Goal: Information Seeking & Learning: Learn about a topic

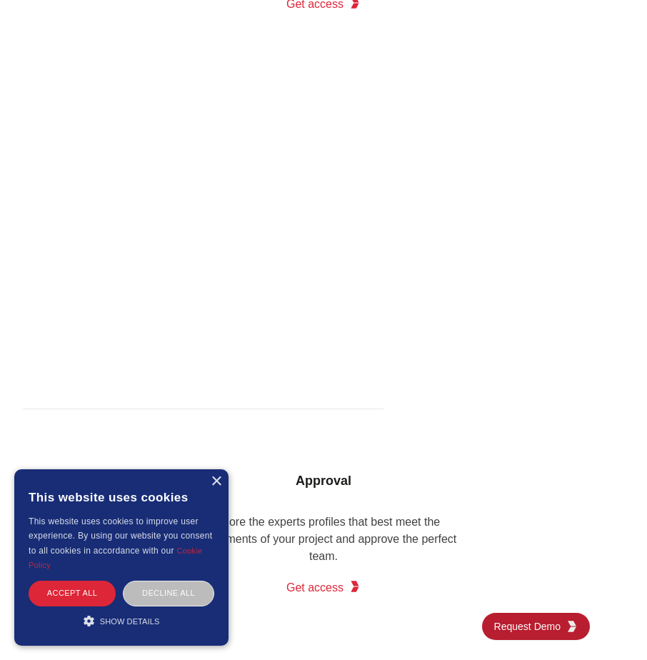
scroll to position [1456, 0]
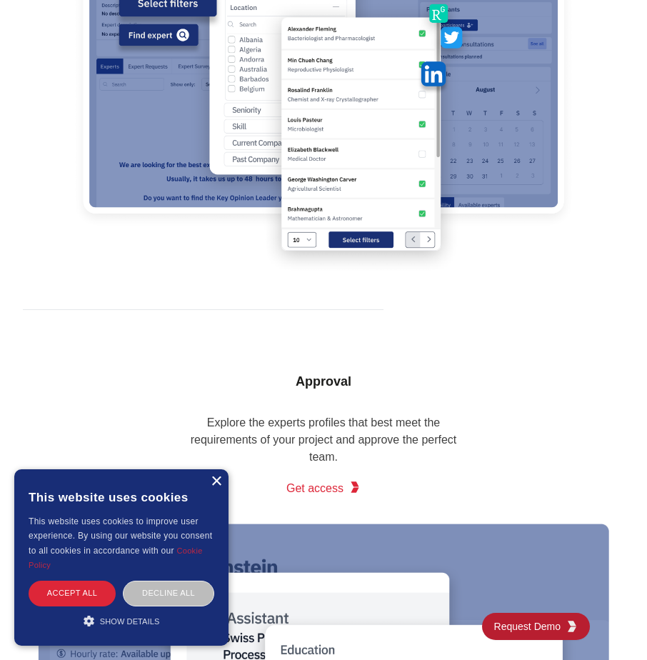
click at [216, 483] on div "×" at bounding box center [216, 481] width 11 height 11
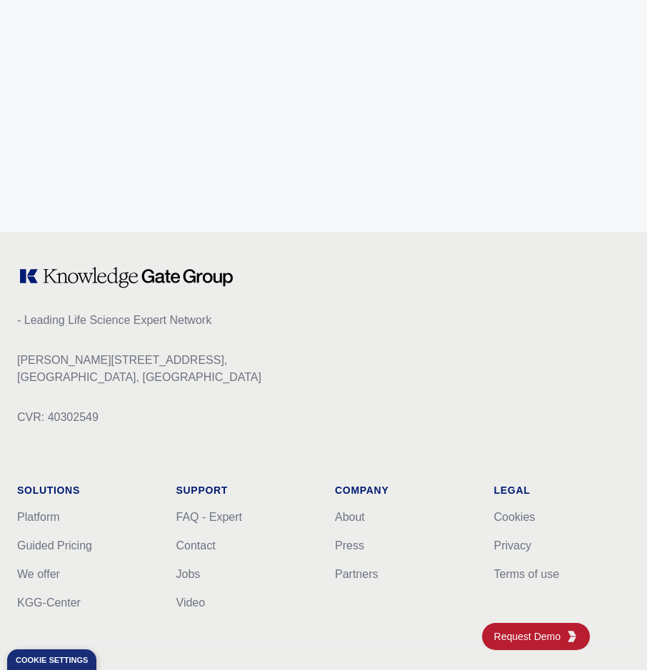
scroll to position [6770, 0]
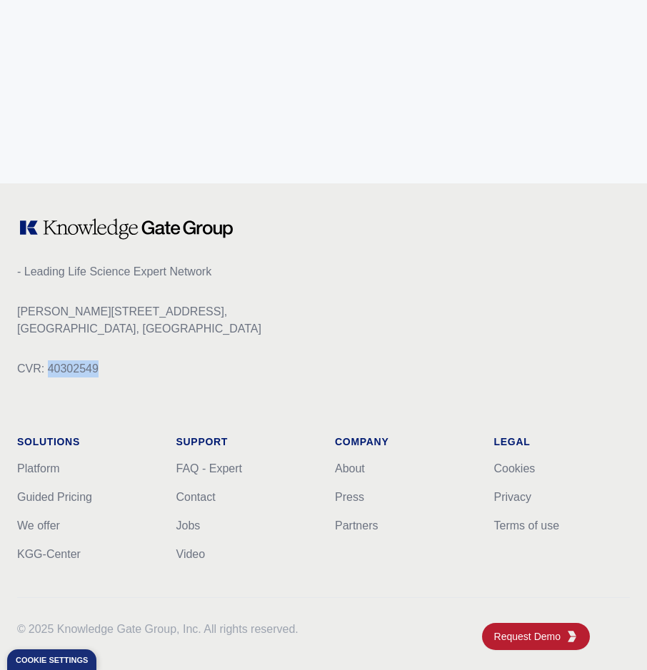
drag, startPoint x: 141, startPoint y: 362, endPoint x: 49, endPoint y: 366, distance: 91.5
click at [49, 366] on p "CVR: 40302549" at bounding box center [323, 369] width 612 height 17
copy p "40302549"
click at [351, 468] on link "About" at bounding box center [350, 469] width 30 height 12
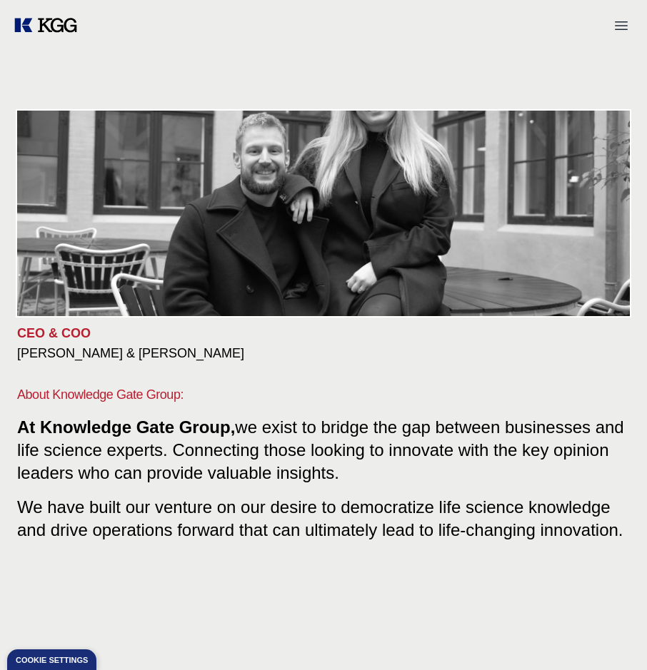
drag, startPoint x: 358, startPoint y: 360, endPoint x: 344, endPoint y: 386, distance: 30.0
click at [344, 386] on div "CEO & COO [PERSON_NAME] & [PERSON_NAME] About Knowledge Gate Group: At Knowledg…" at bounding box center [323, 339] width 612 height 450
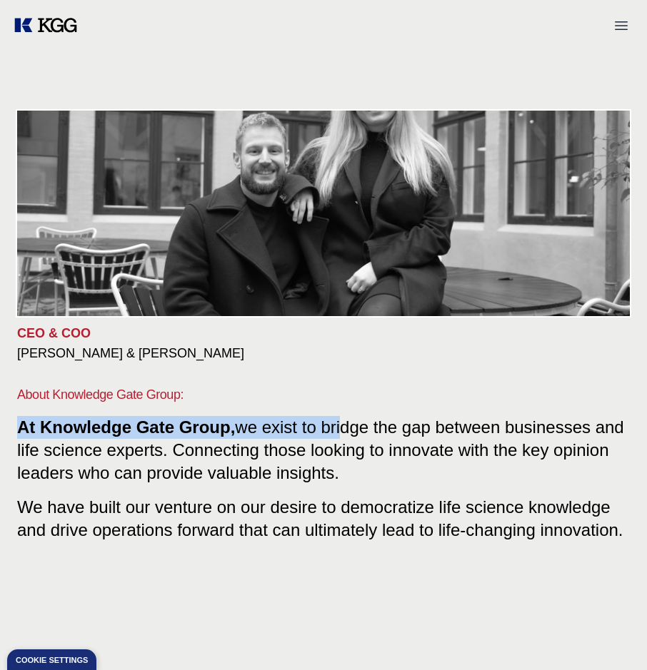
drag, startPoint x: 344, startPoint y: 386, endPoint x: 359, endPoint y: 403, distance: 22.2
click at [359, 403] on div "About Knowledge Gate Group: At Knowledge Gate Group, we exist to bridge the gap…" at bounding box center [323, 463] width 612 height 203
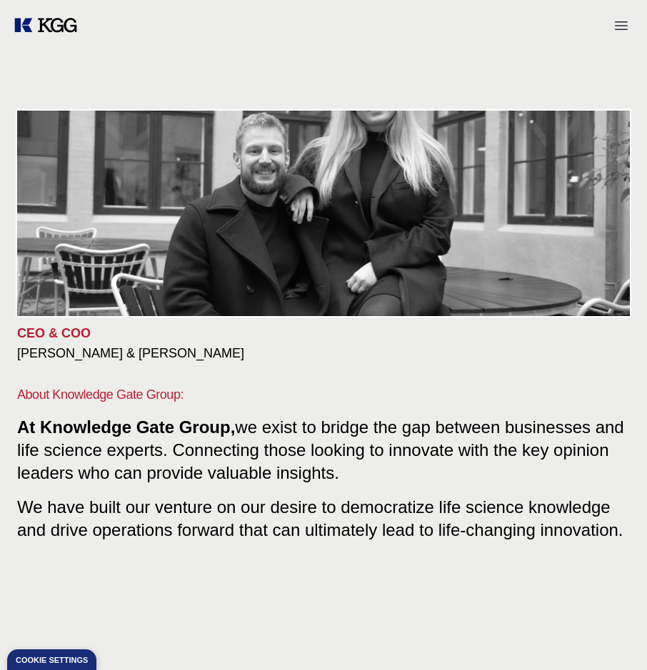
drag, startPoint x: 359, startPoint y: 403, endPoint x: 361, endPoint y: 456, distance: 53.6
click at [358, 466] on p "At Knowledge Gate Group, we exist to bridge the gap between businesses and life…" at bounding box center [323, 450] width 612 height 69
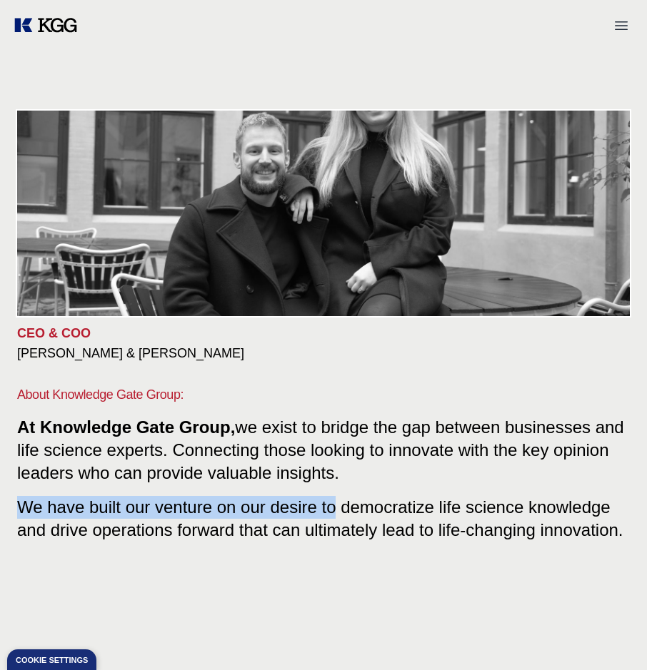
drag, startPoint x: 351, startPoint y: 466, endPoint x: 333, endPoint y: 504, distance: 42.1
click at [333, 504] on div "About Knowledge Gate Group: At Knowledge Gate Group, we exist to bridge the gap…" at bounding box center [323, 463] width 612 height 203
drag, startPoint x: 333, startPoint y: 504, endPoint x: 338, endPoint y: 470, distance: 34.0
click at [338, 470] on p "At Knowledge Gate Group, we exist to bridge the gap between businesses and life…" at bounding box center [323, 450] width 612 height 69
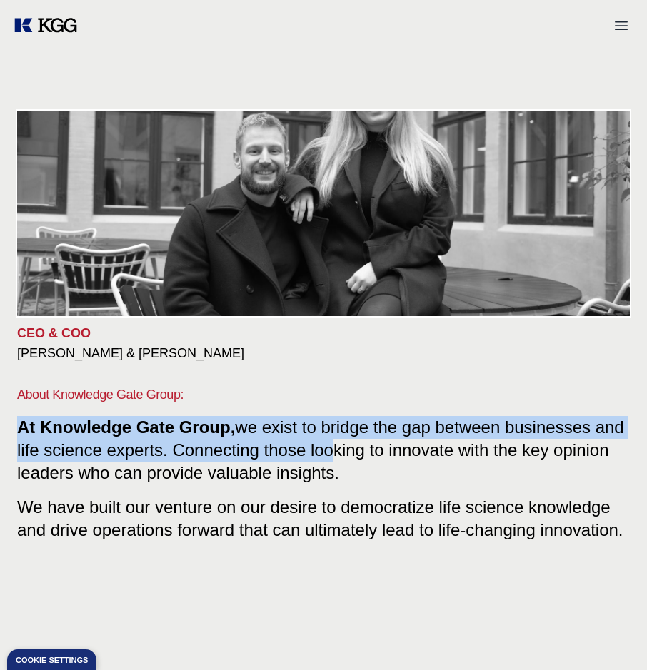
drag, startPoint x: 335, startPoint y: 457, endPoint x: 212, endPoint y: 392, distance: 138.9
click at [212, 392] on div "About Knowledge Gate Group: At Knowledge Gate Group, we exist to bridge the gap…" at bounding box center [323, 463] width 612 height 203
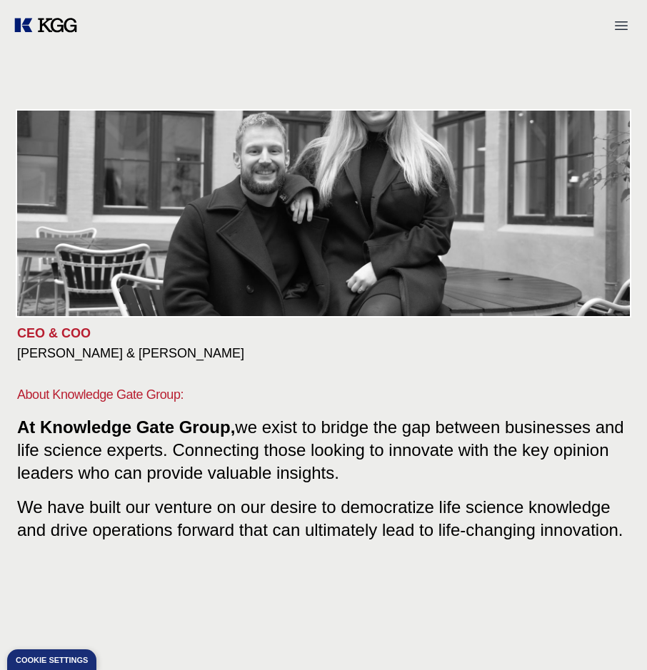
drag, startPoint x: 212, startPoint y: 392, endPoint x: 241, endPoint y: 468, distance: 81.5
click at [241, 468] on span "we exist to bridge the gap between businesses and life science experts. Connect…" at bounding box center [320, 450] width 607 height 65
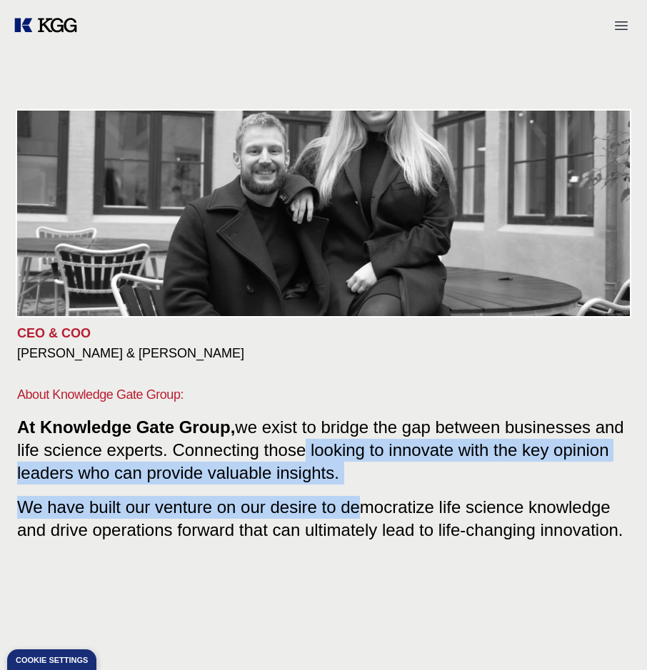
drag, startPoint x: 375, startPoint y: 497, endPoint x: 361, endPoint y: 514, distance: 22.3
click at [361, 514] on div "About Knowledge Gate Group: At Knowledge Gate Group, we exist to bridge the gap…" at bounding box center [323, 463] width 612 height 203
click at [360, 515] on span "We have built our venture on our desire to democratize life science knowledge a…" at bounding box center [320, 516] width 606 height 48
click at [356, 515] on span "We have built our venture on our desire to democratize life science knowledge a…" at bounding box center [320, 516] width 606 height 48
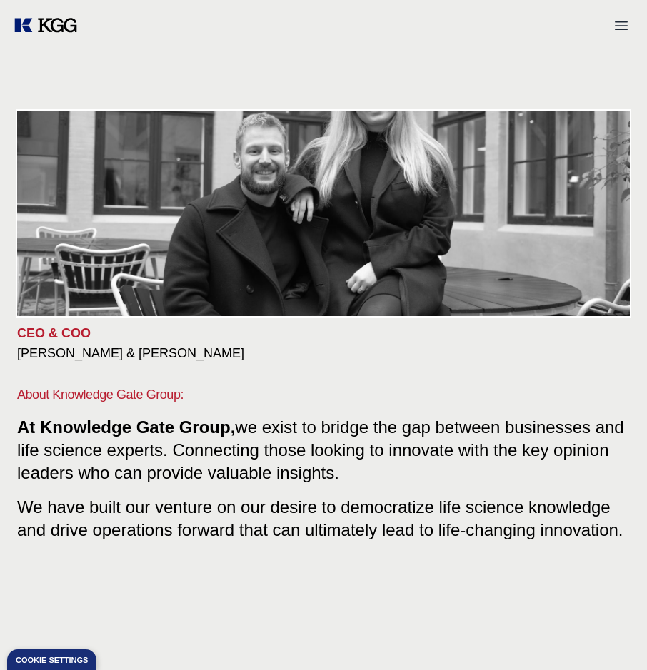
click at [427, 494] on span "We have built our venture on our desire to democratize life science knowledge a…" at bounding box center [320, 516] width 606 height 48
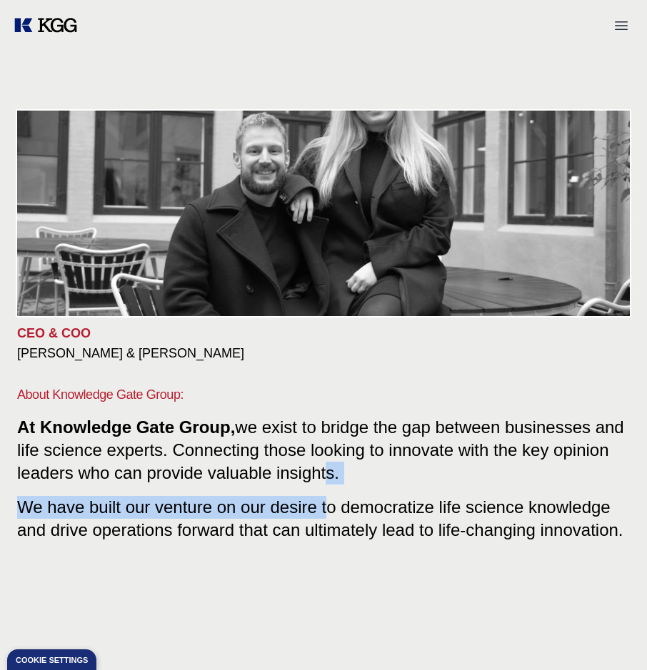
click at [326, 487] on div "About Knowledge Gate Group: At Knowledge Gate Group, we exist to bridge the gap…" at bounding box center [323, 463] width 612 height 203
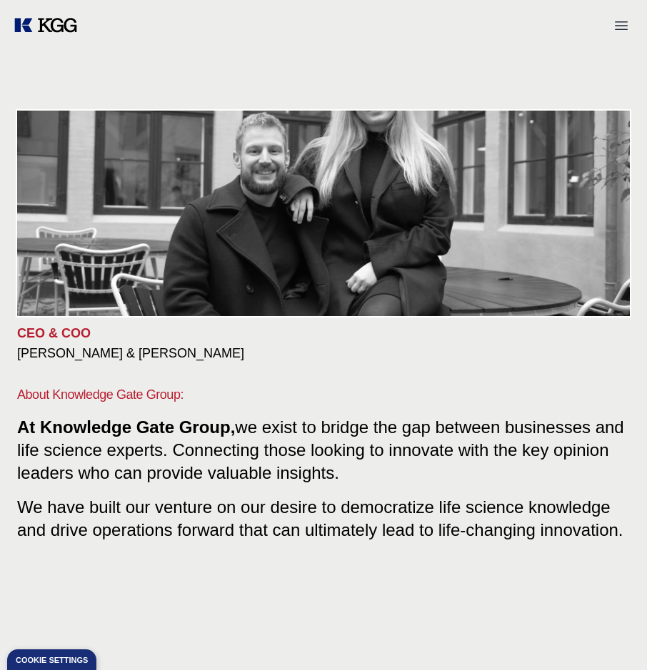
drag, startPoint x: 326, startPoint y: 487, endPoint x: 273, endPoint y: 476, distance: 53.9
click at [274, 476] on span "we exist to bridge the gap between businesses and life science experts. Connect…" at bounding box center [320, 450] width 607 height 65
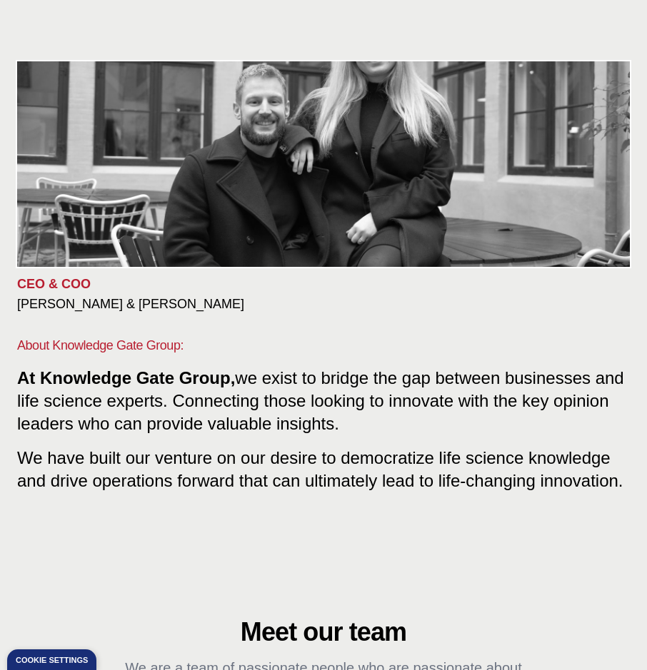
scroll to position [428, 0]
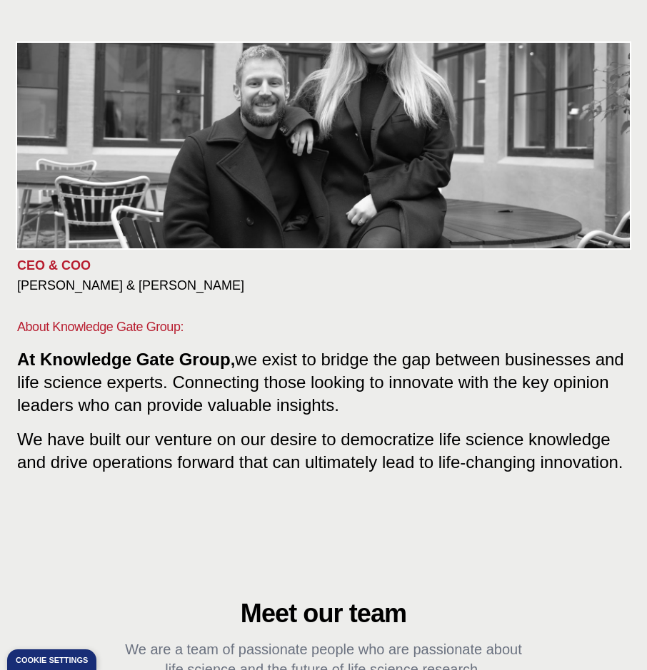
scroll to position [0, 0]
